Goal: Find contact information: Find contact information

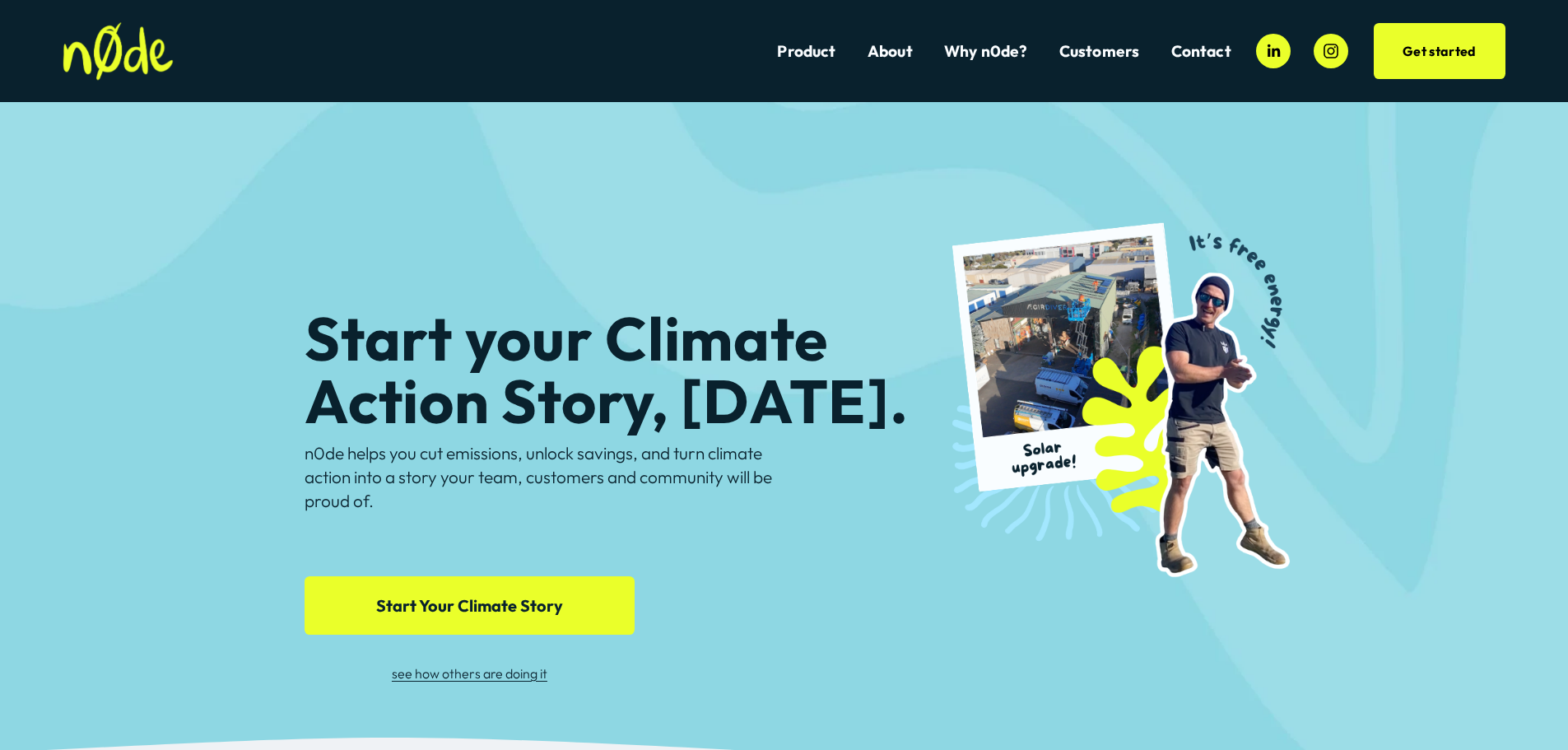
click at [1196, 47] on link "Contact" at bounding box center [1200, 51] width 60 height 22
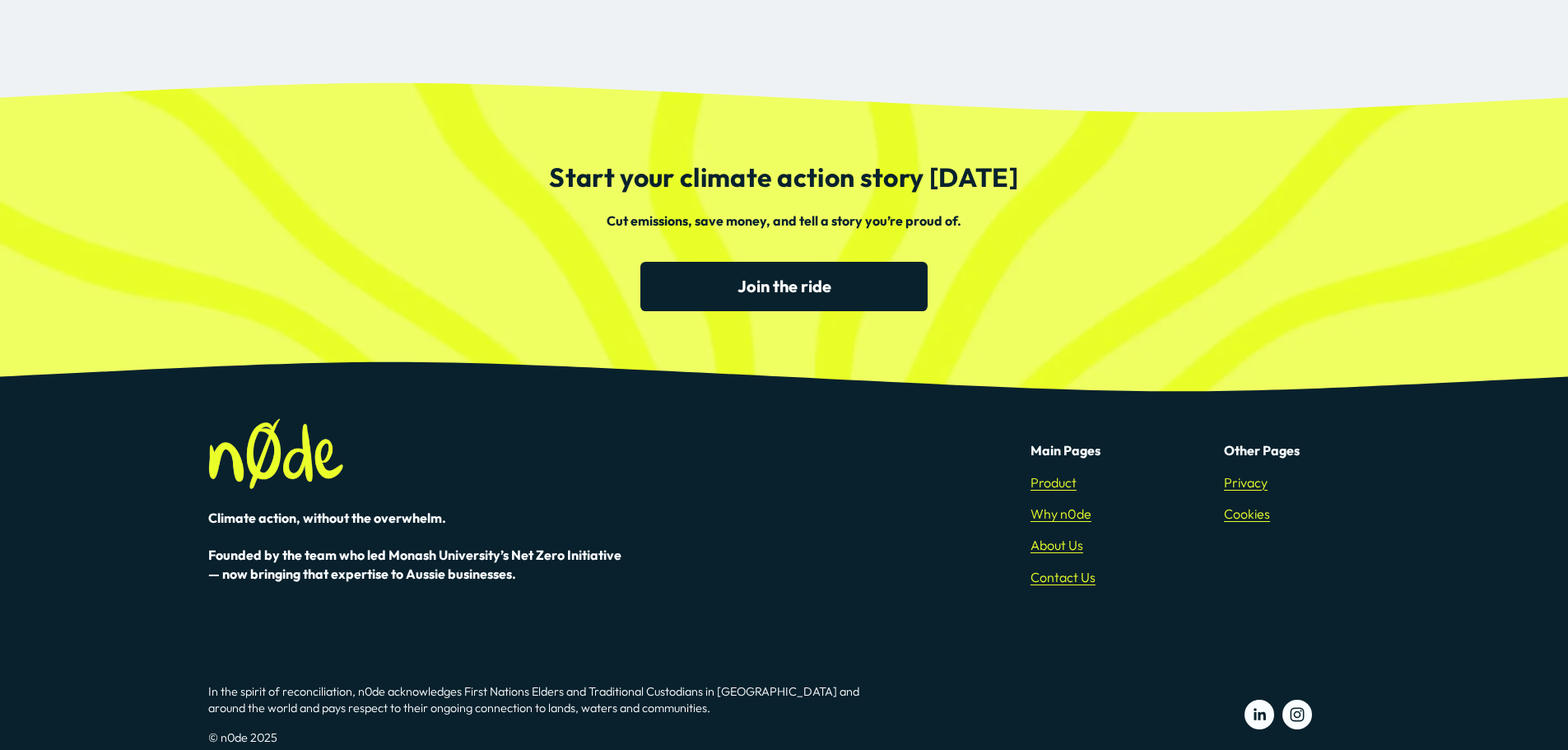
scroll to position [1088, 0]
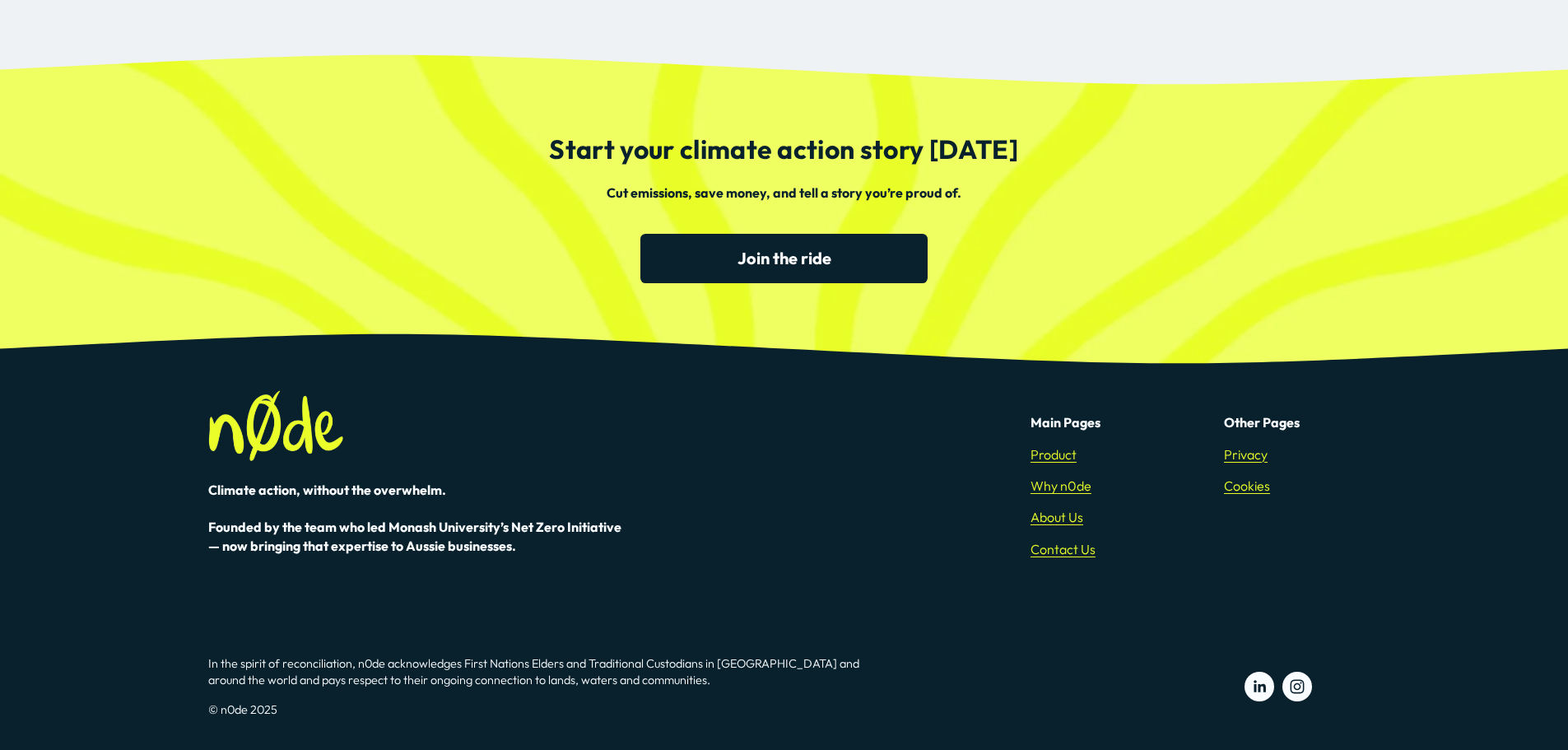
click at [1078, 544] on link "Contact Us" at bounding box center [1063, 549] width 65 height 18
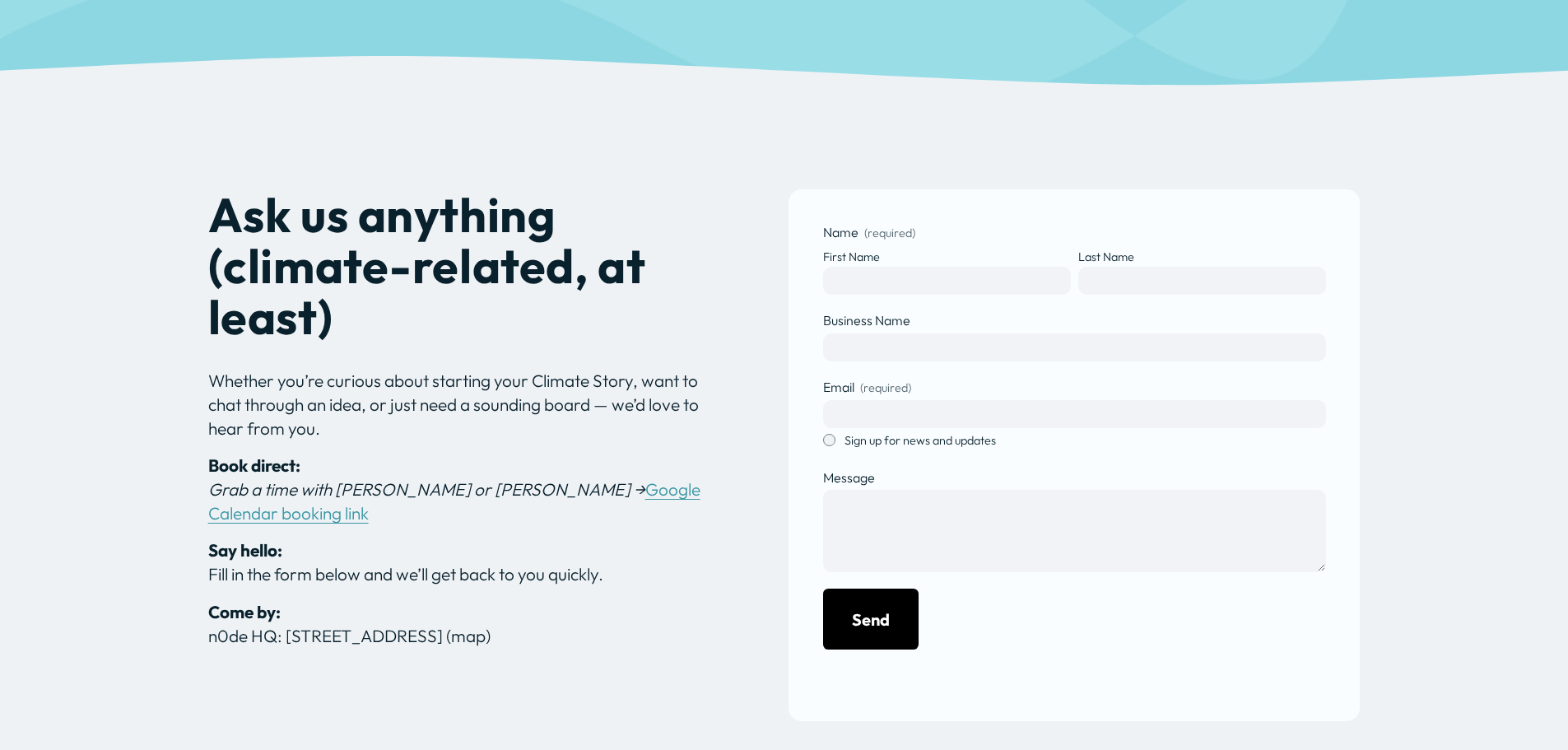
scroll to position [363, 0]
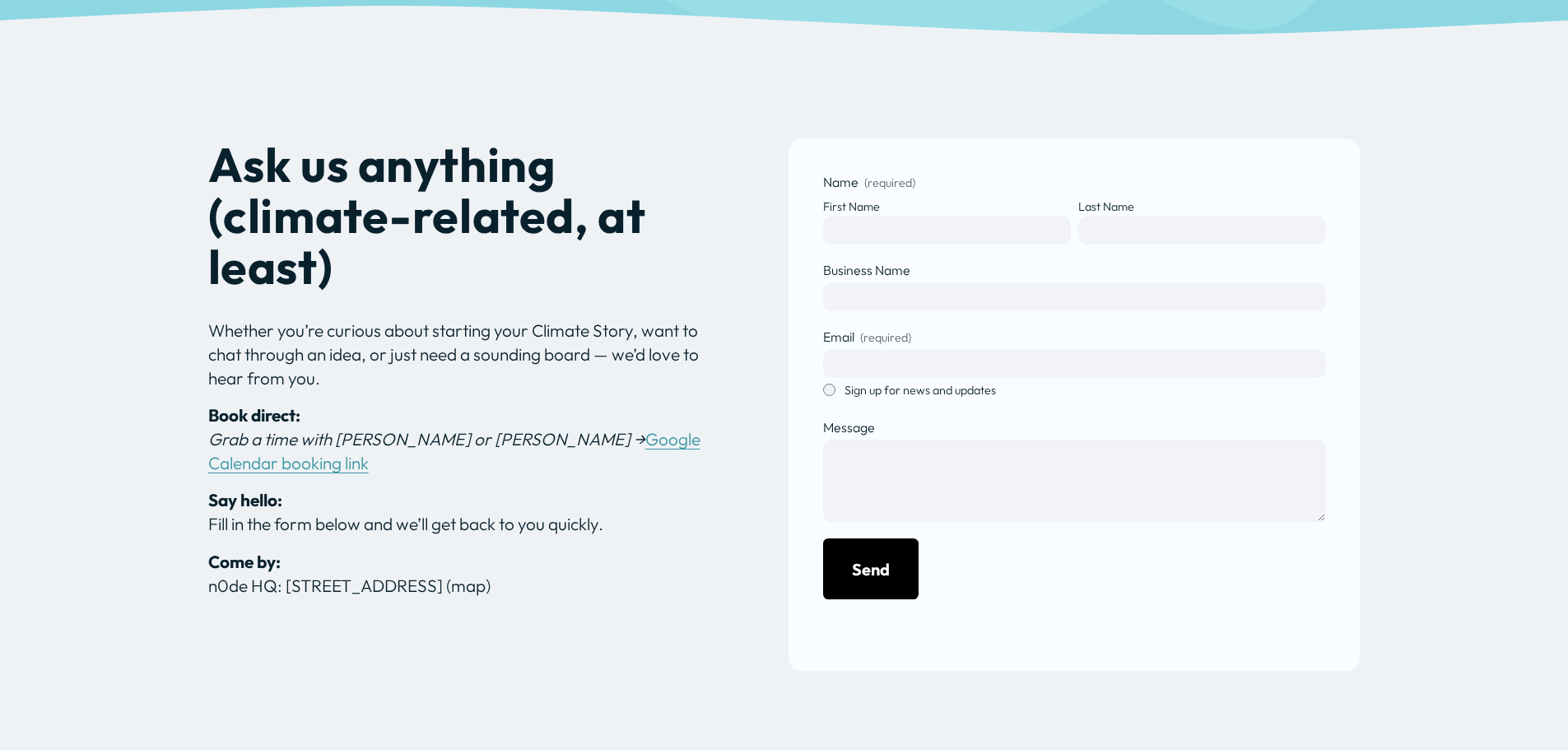
click at [552, 442] on link "Google Calendar booking link" at bounding box center [454, 450] width 492 height 45
